Goal: Information Seeking & Learning: Learn about a topic

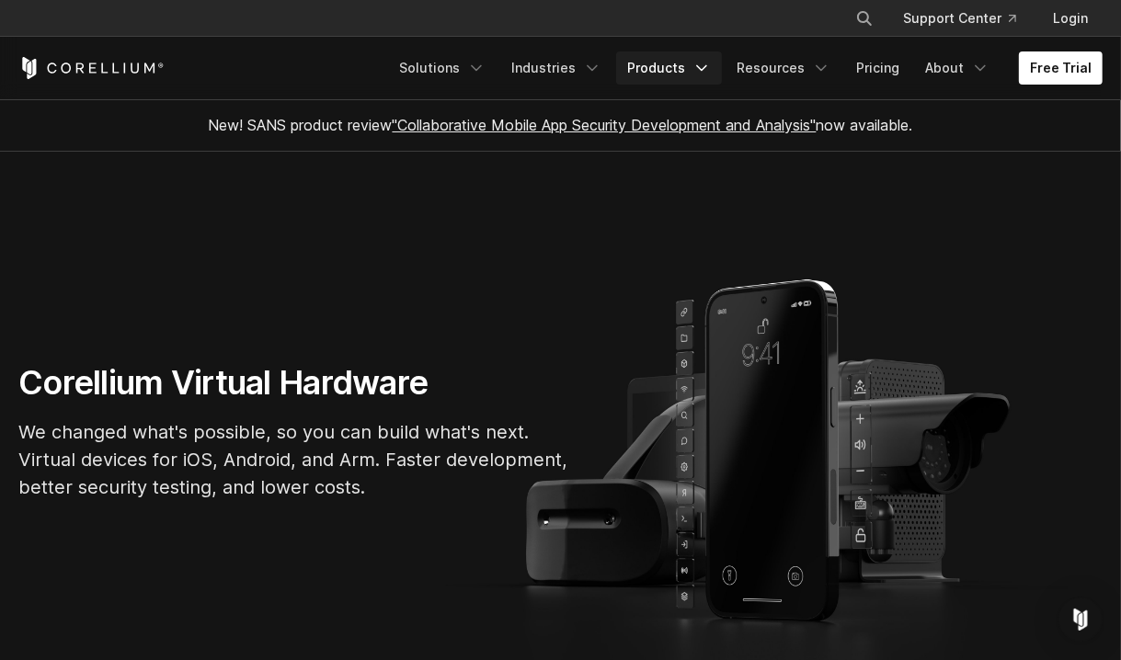
click at [711, 59] on icon "Navigation Menu" at bounding box center [701, 68] width 18 height 18
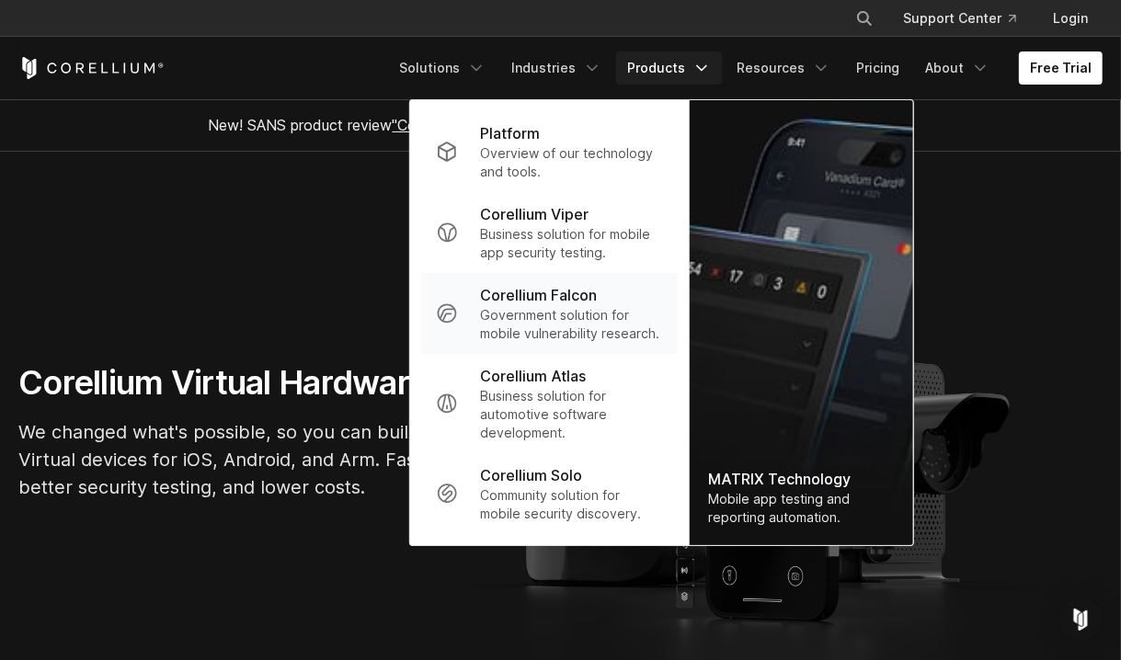
click at [538, 307] on p "Government solution for mobile vulnerability research." at bounding box center [571, 324] width 183 height 37
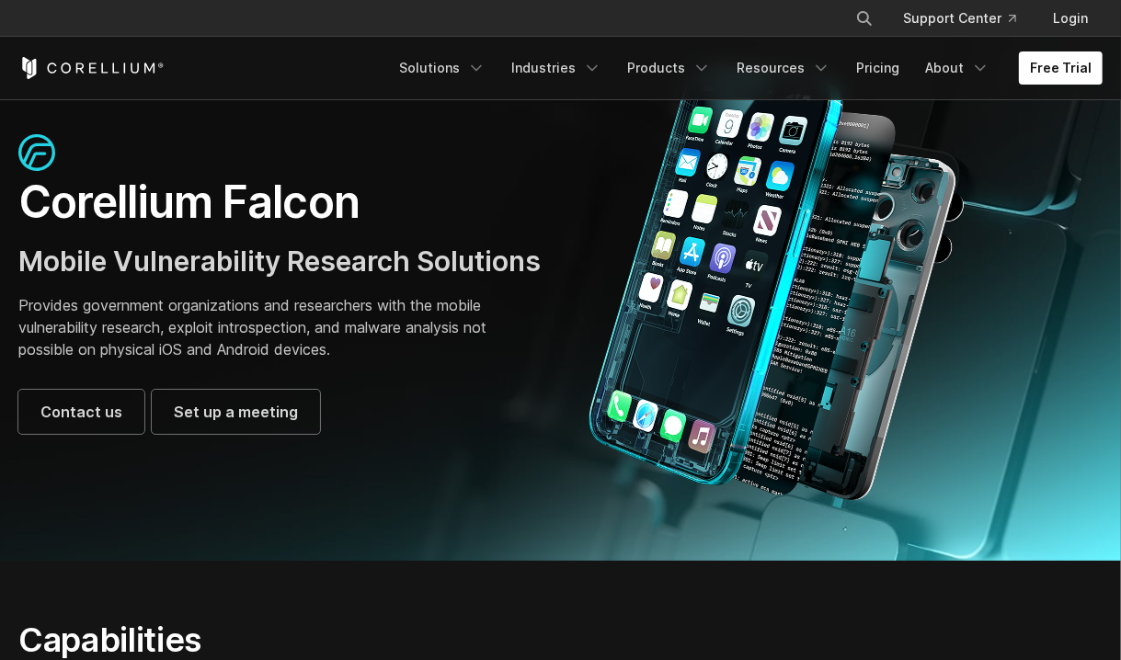
scroll to position [92, 0]
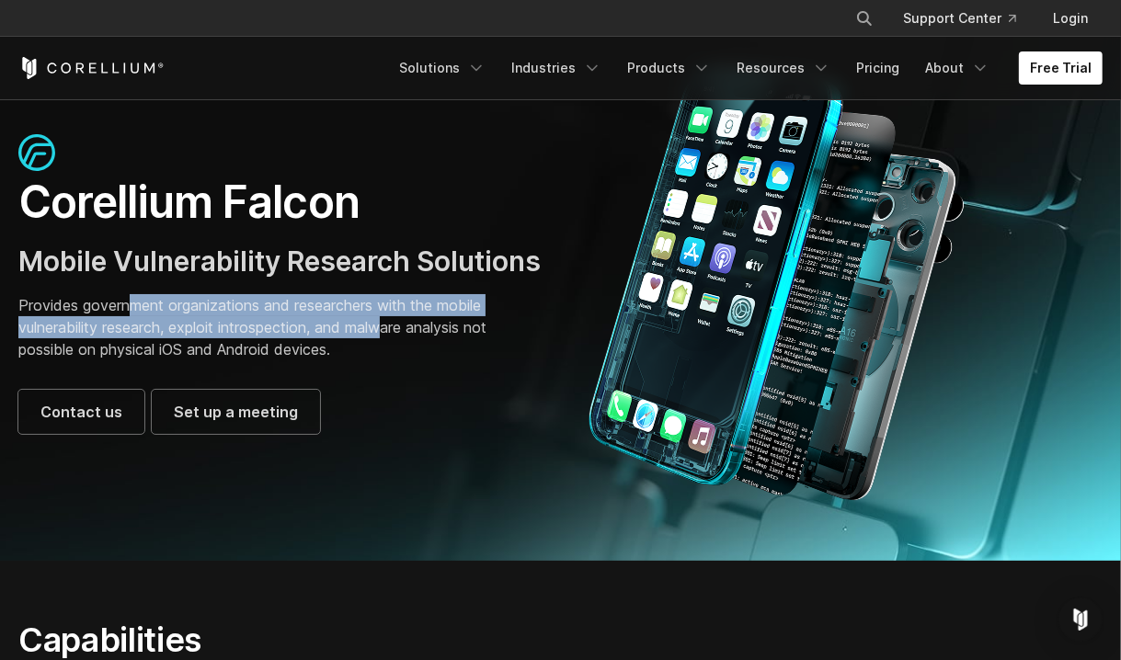
drag, startPoint x: 136, startPoint y: 326, endPoint x: 394, endPoint y: 348, distance: 258.4
click at [394, 348] on p "Provides government organizations and researchers with the mobile vulnerability…" at bounding box center [280, 327] width 524 height 66
click at [394, 349] on p "Provides government organizations and researchers with the mobile vulnerability…" at bounding box center [280, 327] width 524 height 66
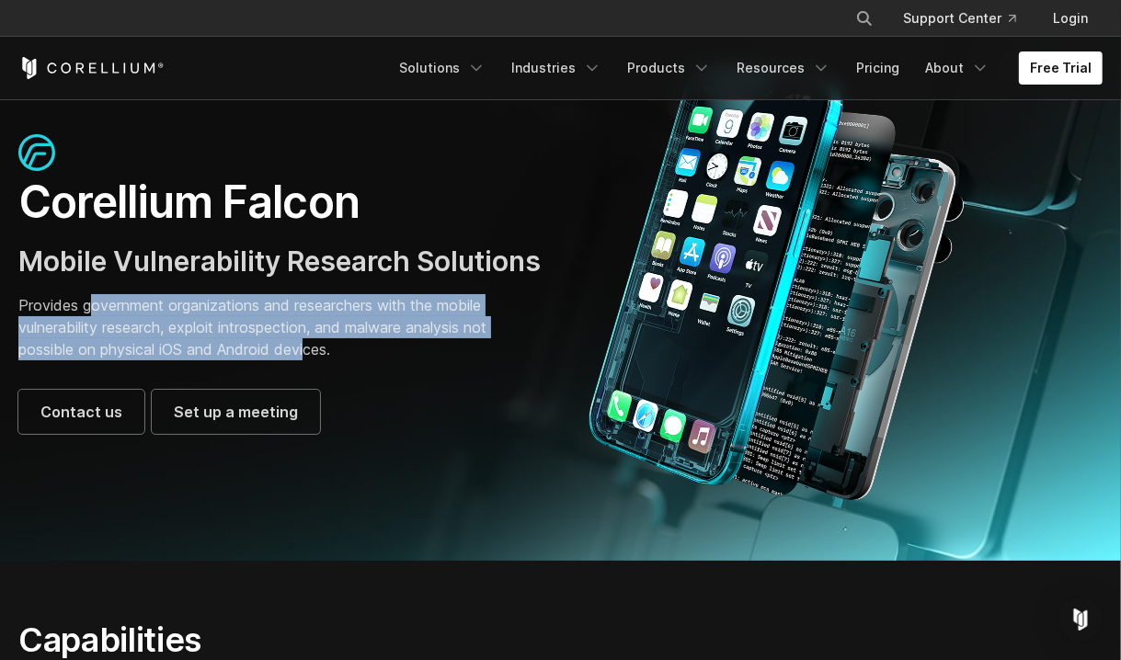
drag, startPoint x: 88, startPoint y: 323, endPoint x: 346, endPoint y: 370, distance: 261.7
click at [341, 360] on p "Provides government organizations and researchers with the mobile vulnerability…" at bounding box center [280, 327] width 524 height 66
click at [346, 360] on p "Provides government organizations and researchers with the mobile vulnerability…" at bounding box center [280, 327] width 524 height 66
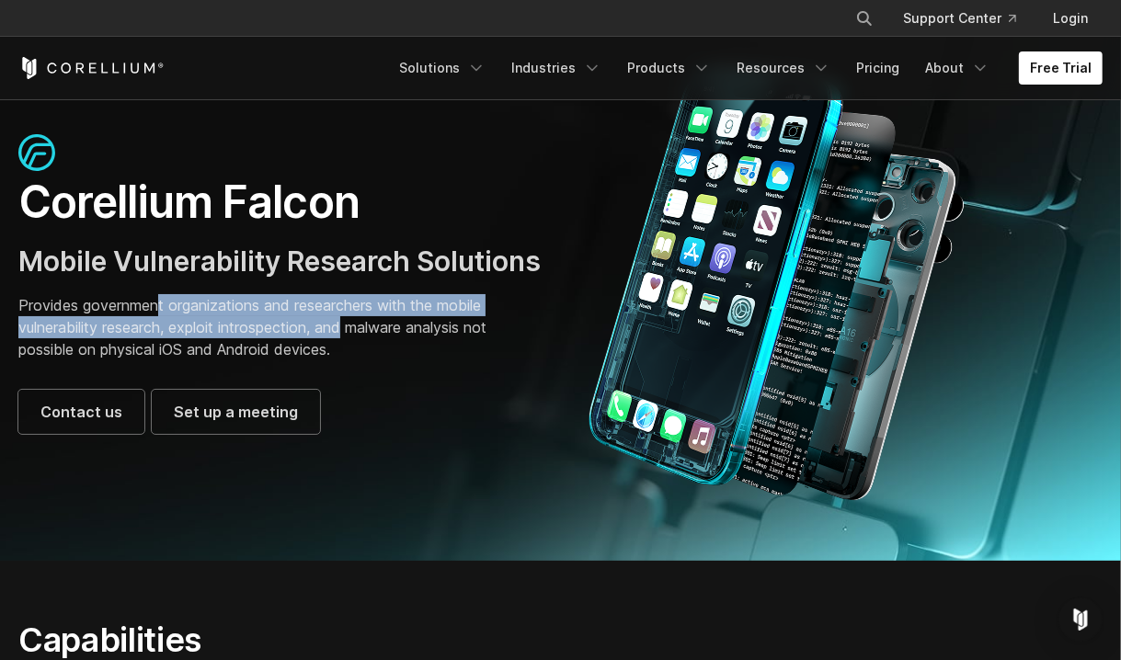
drag, startPoint x: 189, startPoint y: 332, endPoint x: 422, endPoint y: 356, distance: 234.8
click at [408, 354] on p "Provides government organizations and researchers with the mobile vulnerability…" at bounding box center [280, 327] width 524 height 66
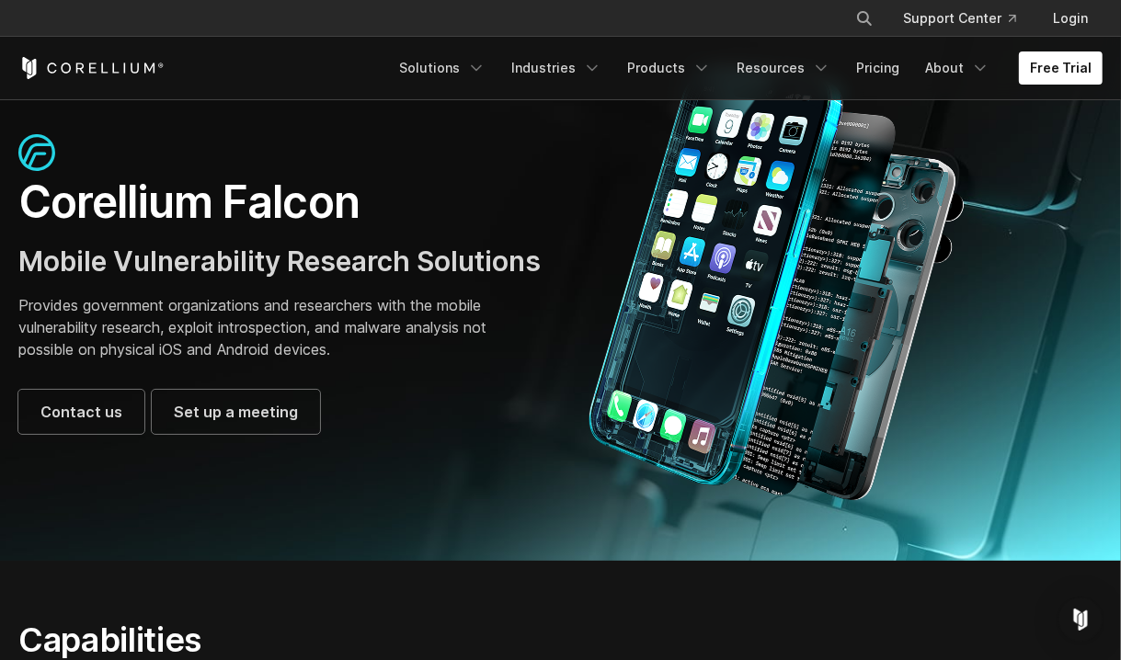
click at [423, 356] on p "Provides government organizations and researchers with the mobile vulnerability…" at bounding box center [280, 327] width 524 height 66
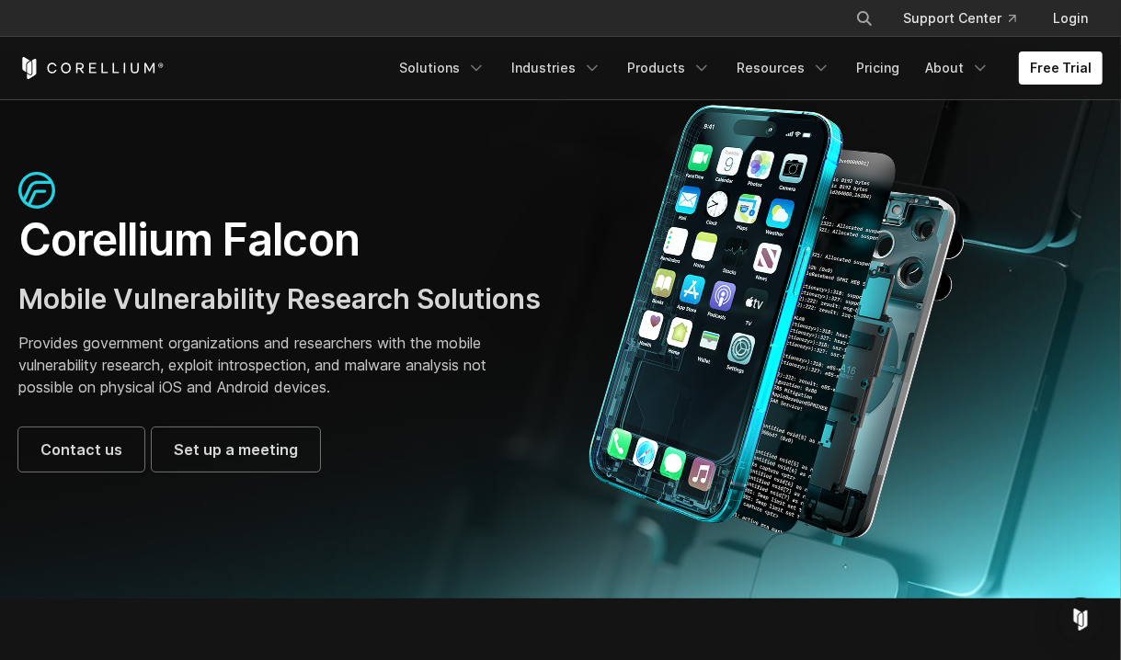
scroll to position [0, 0]
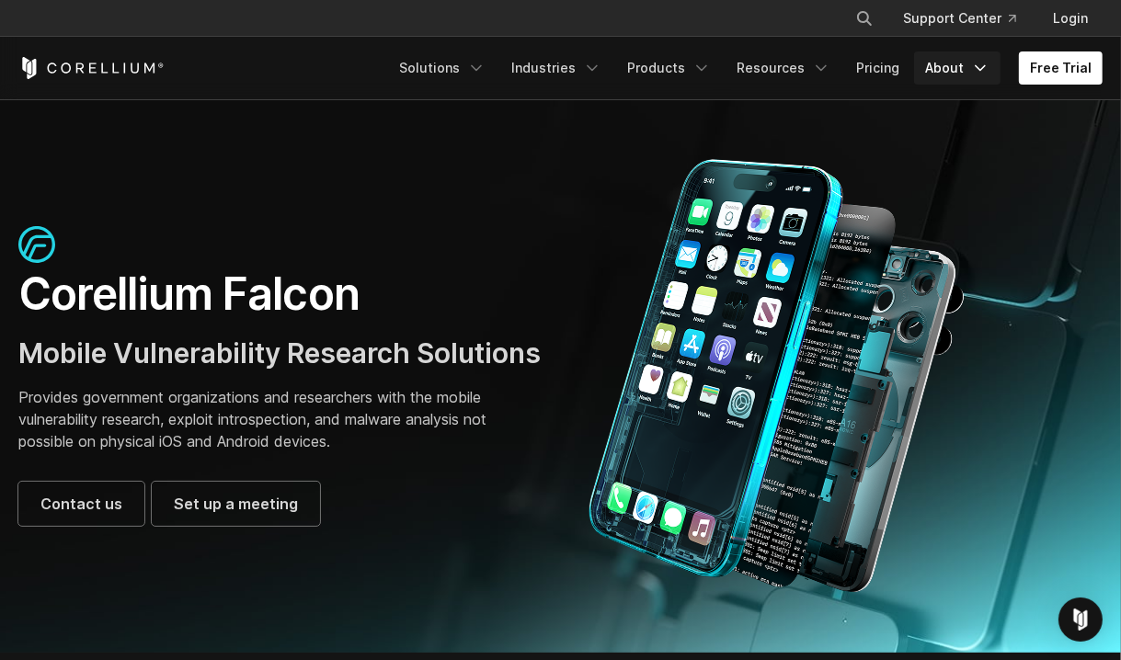
click at [988, 65] on icon "Navigation Menu" at bounding box center [980, 68] width 18 height 18
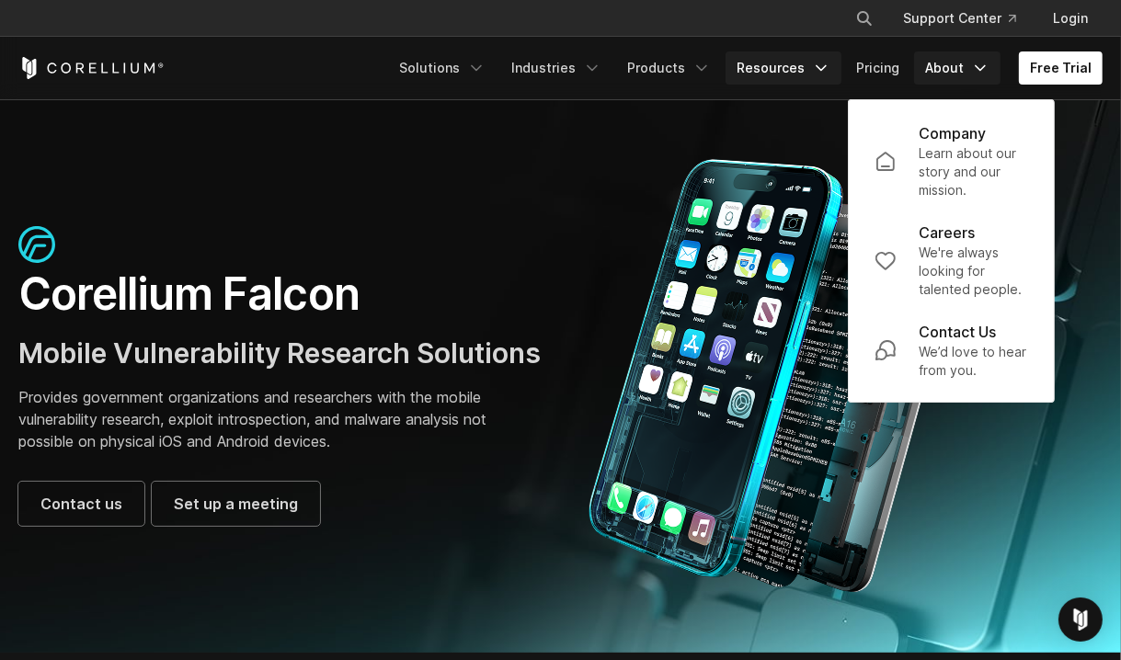
click at [819, 66] on icon "Navigation Menu" at bounding box center [821, 68] width 18 height 18
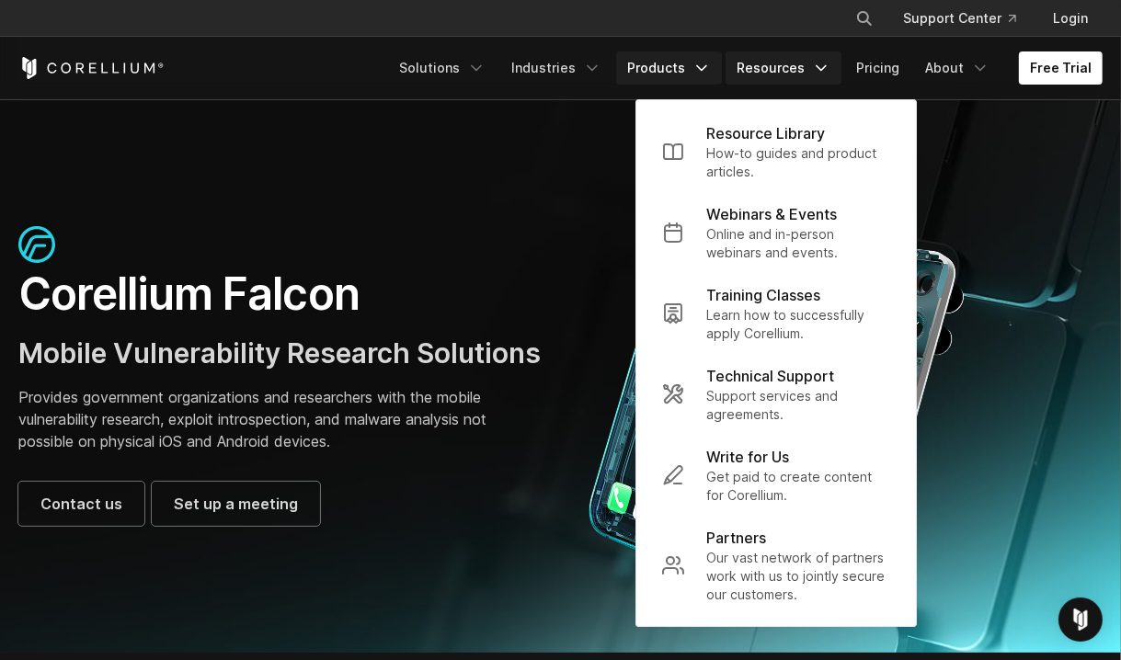
click at [706, 63] on icon "Navigation Menu" at bounding box center [701, 68] width 18 height 18
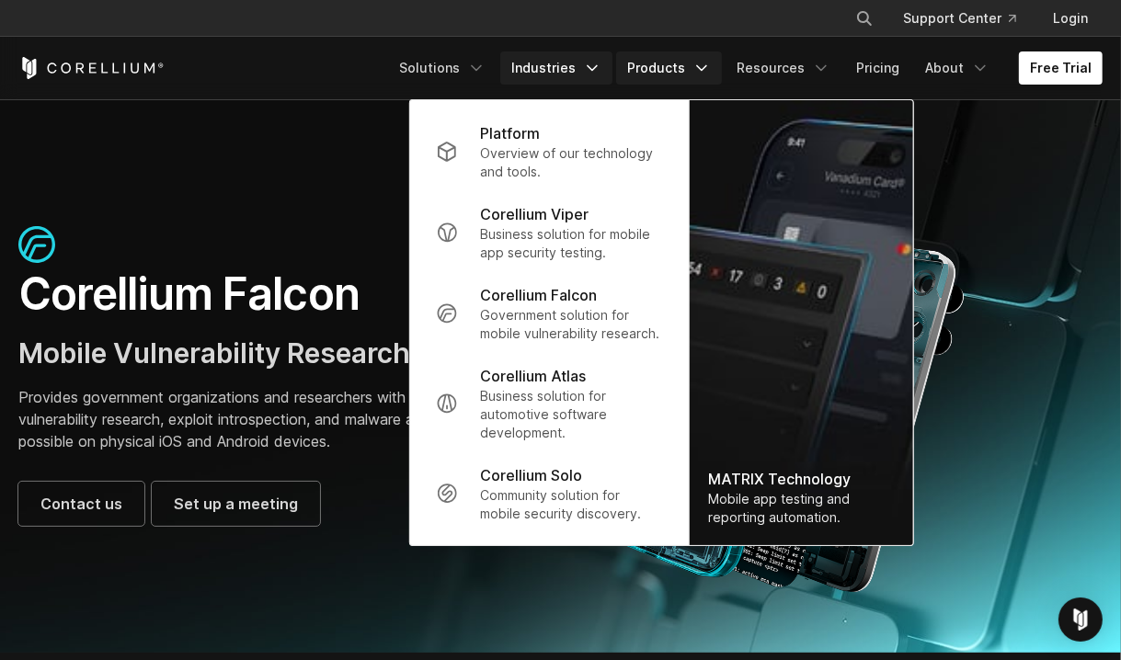
click at [601, 69] on icon "Navigation Menu" at bounding box center [592, 68] width 18 height 18
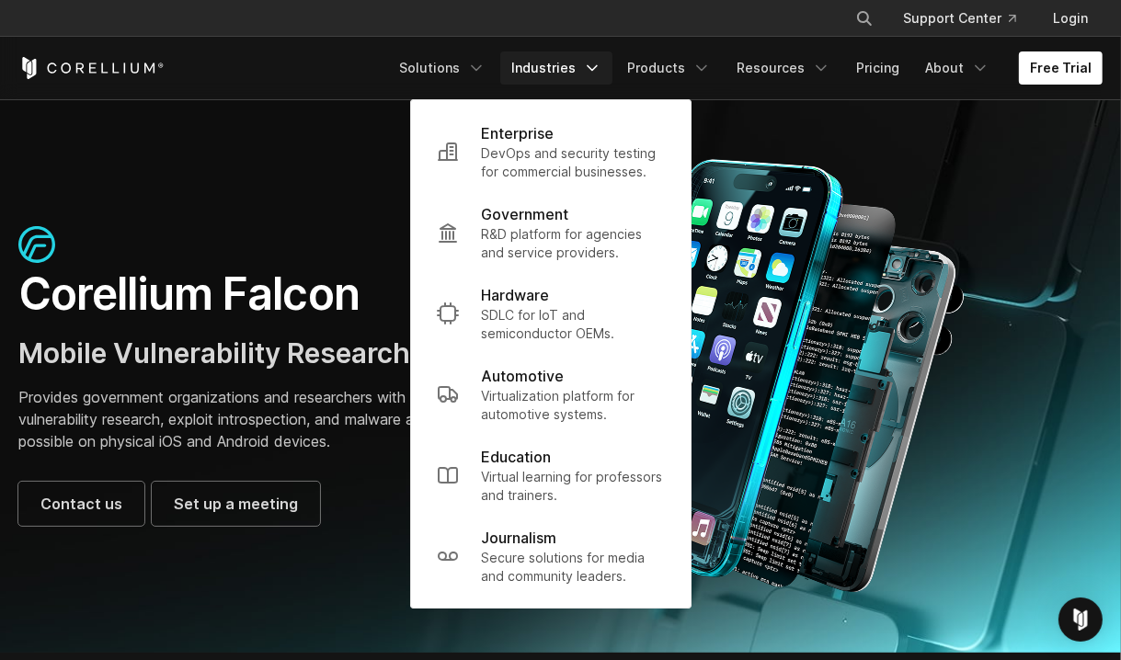
drag, startPoint x: 296, startPoint y: 78, endPoint x: 390, endPoint y: 65, distance: 94.7
click at [295, 78] on div "Free Trial" at bounding box center [203, 68] width 370 height 22
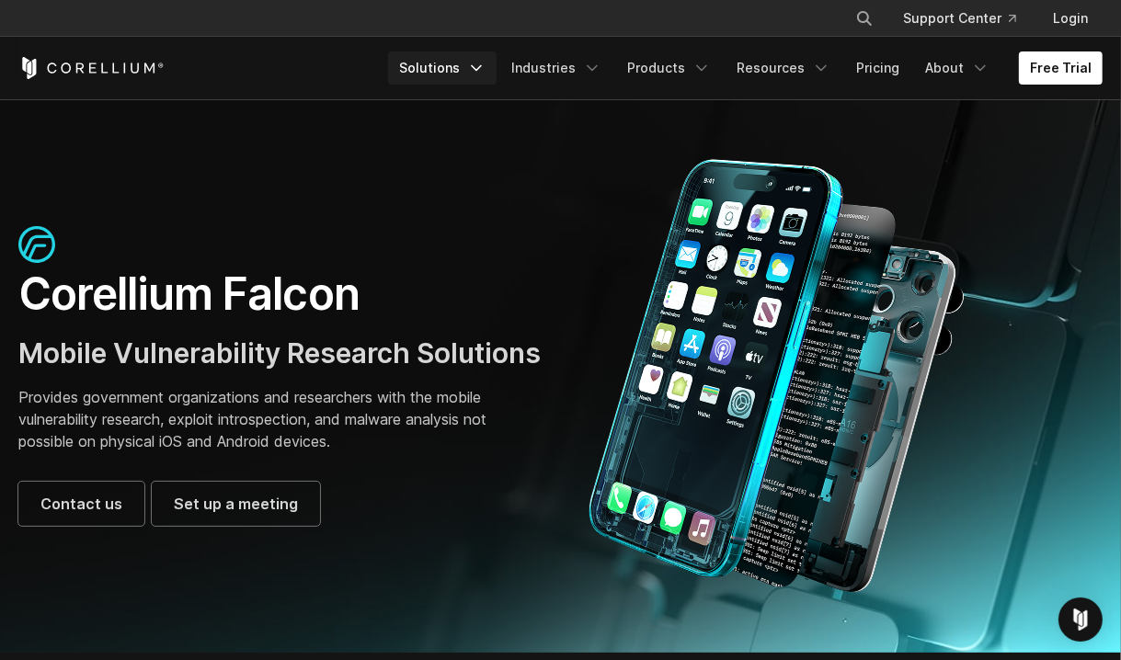
click at [497, 67] on link "Solutions" at bounding box center [442, 67] width 109 height 33
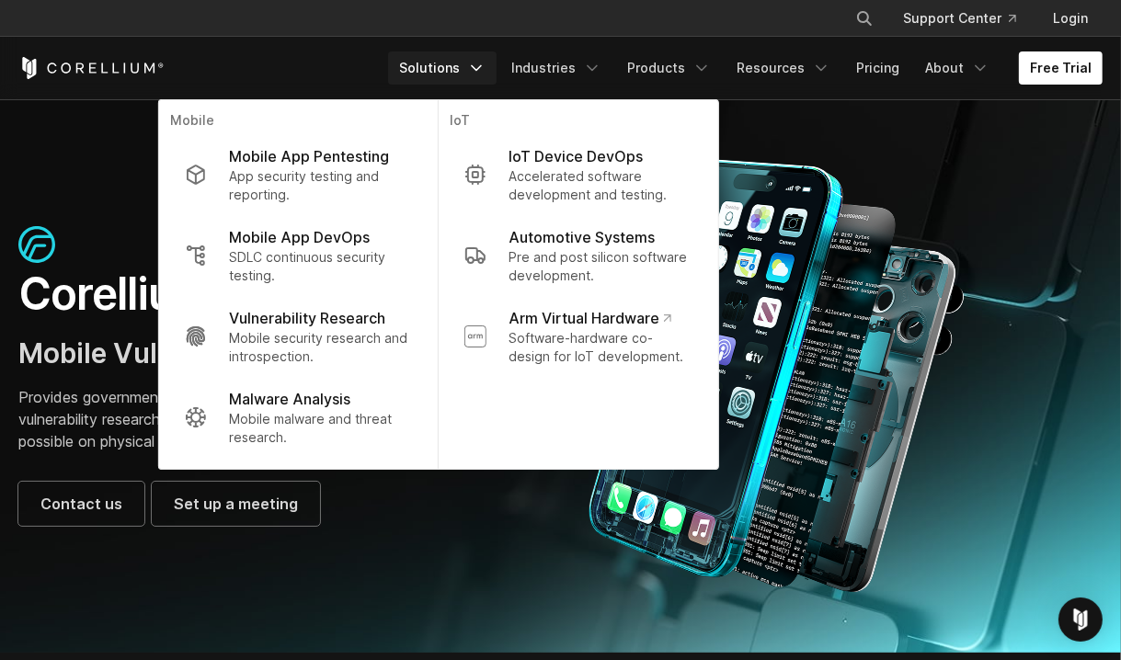
click at [329, 69] on div "Free Trial" at bounding box center [203, 68] width 370 height 22
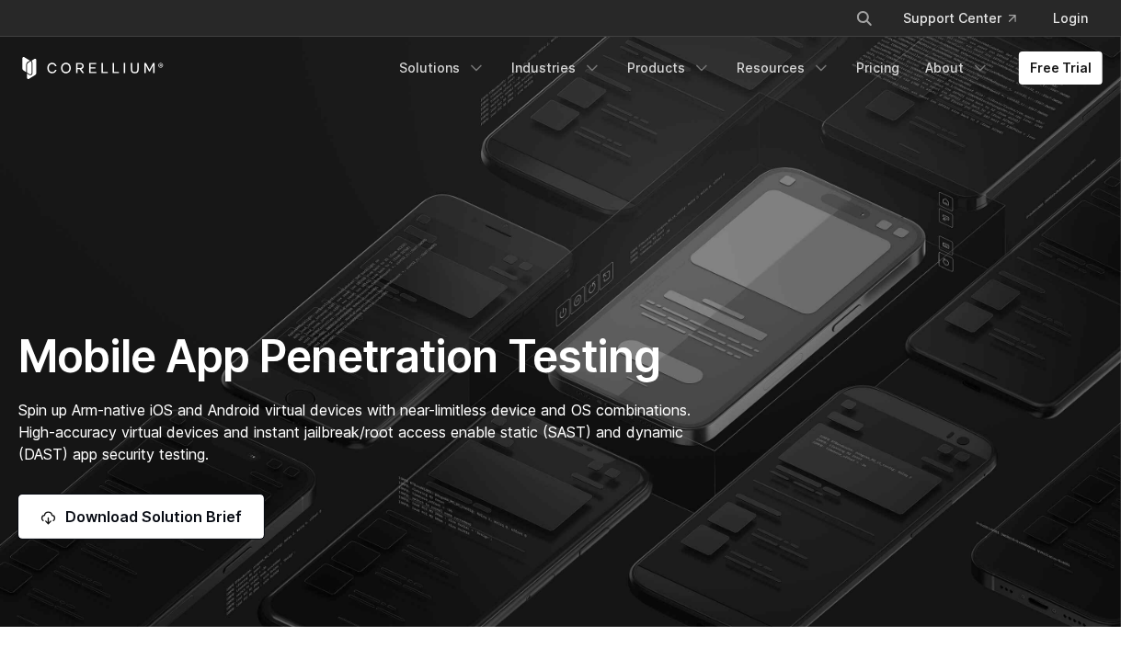
click at [592, 166] on section "Mobile App Penetration Testing Spin up Arm-native iOS and Android virtual devic…" at bounding box center [560, 313] width 1121 height 627
